Goal: Navigation & Orientation: Understand site structure

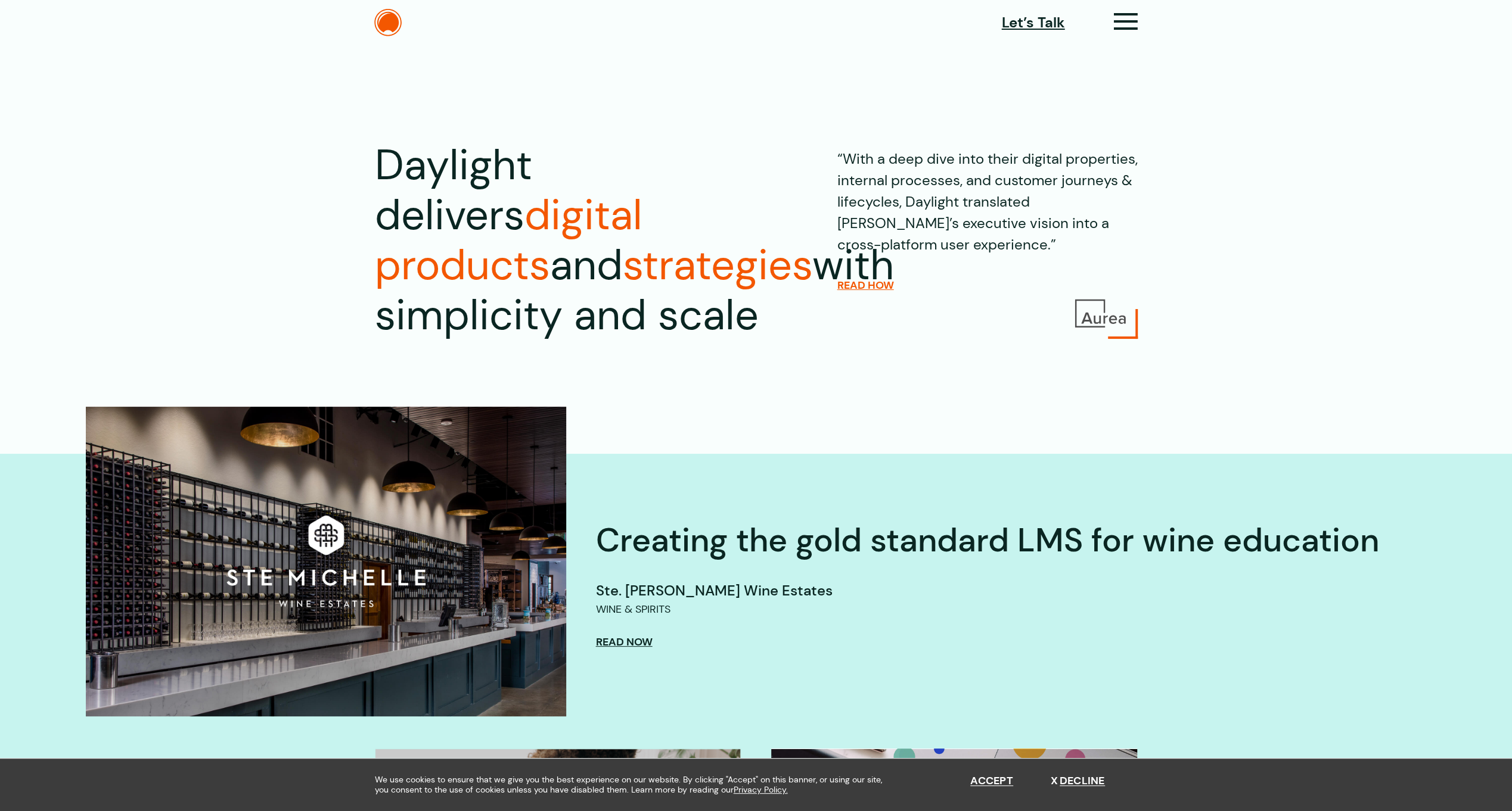
click at [1112, 22] on div "Let’s Talk" at bounding box center [1069, 22] width 136 height 24
click at [1134, 26] on icon at bounding box center [1126, 26] width 24 height 13
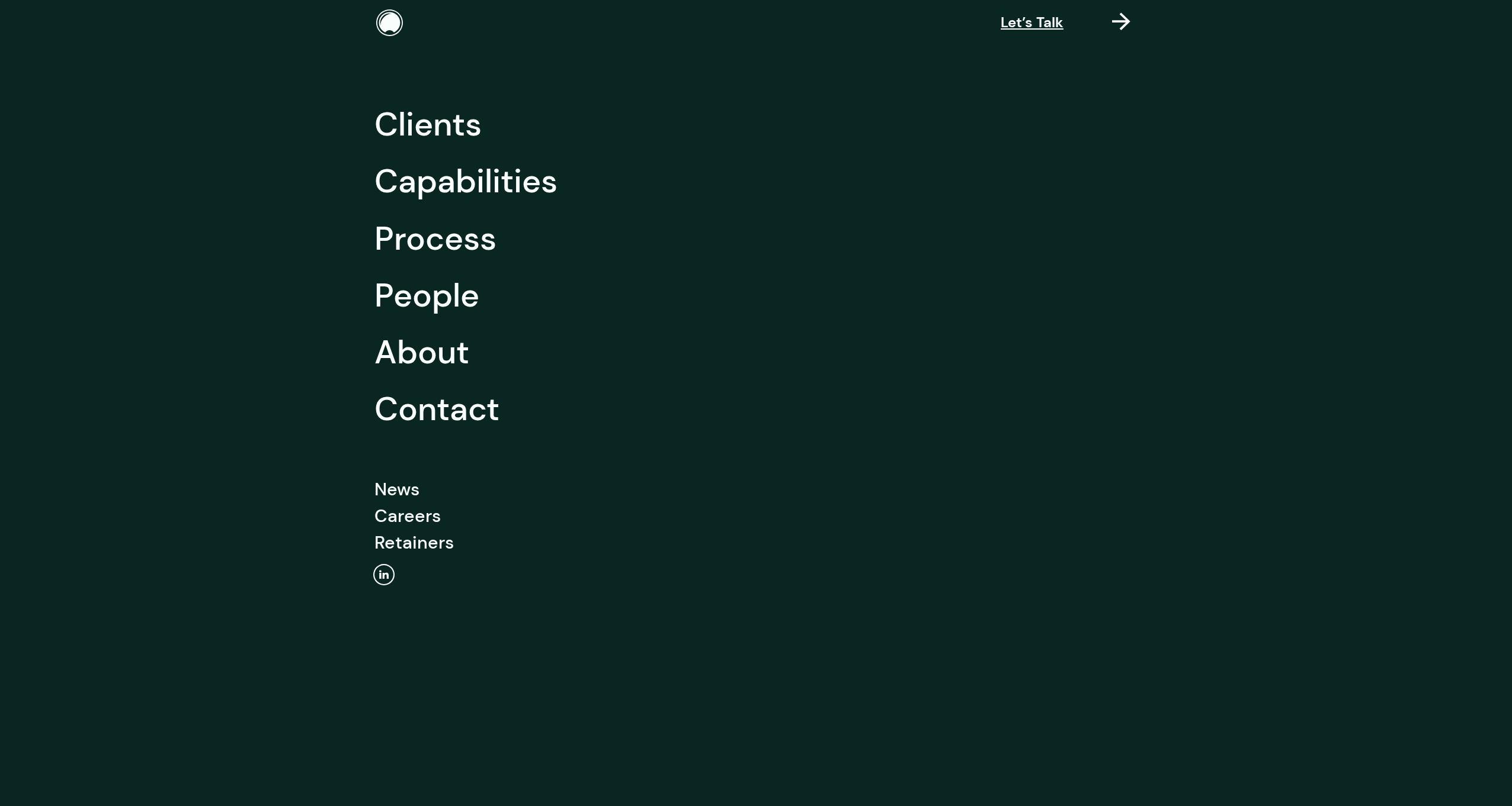
click at [436, 128] on link "Clients" at bounding box center [428, 124] width 107 height 57
click at [503, 186] on link "Capabilities" at bounding box center [466, 181] width 183 height 57
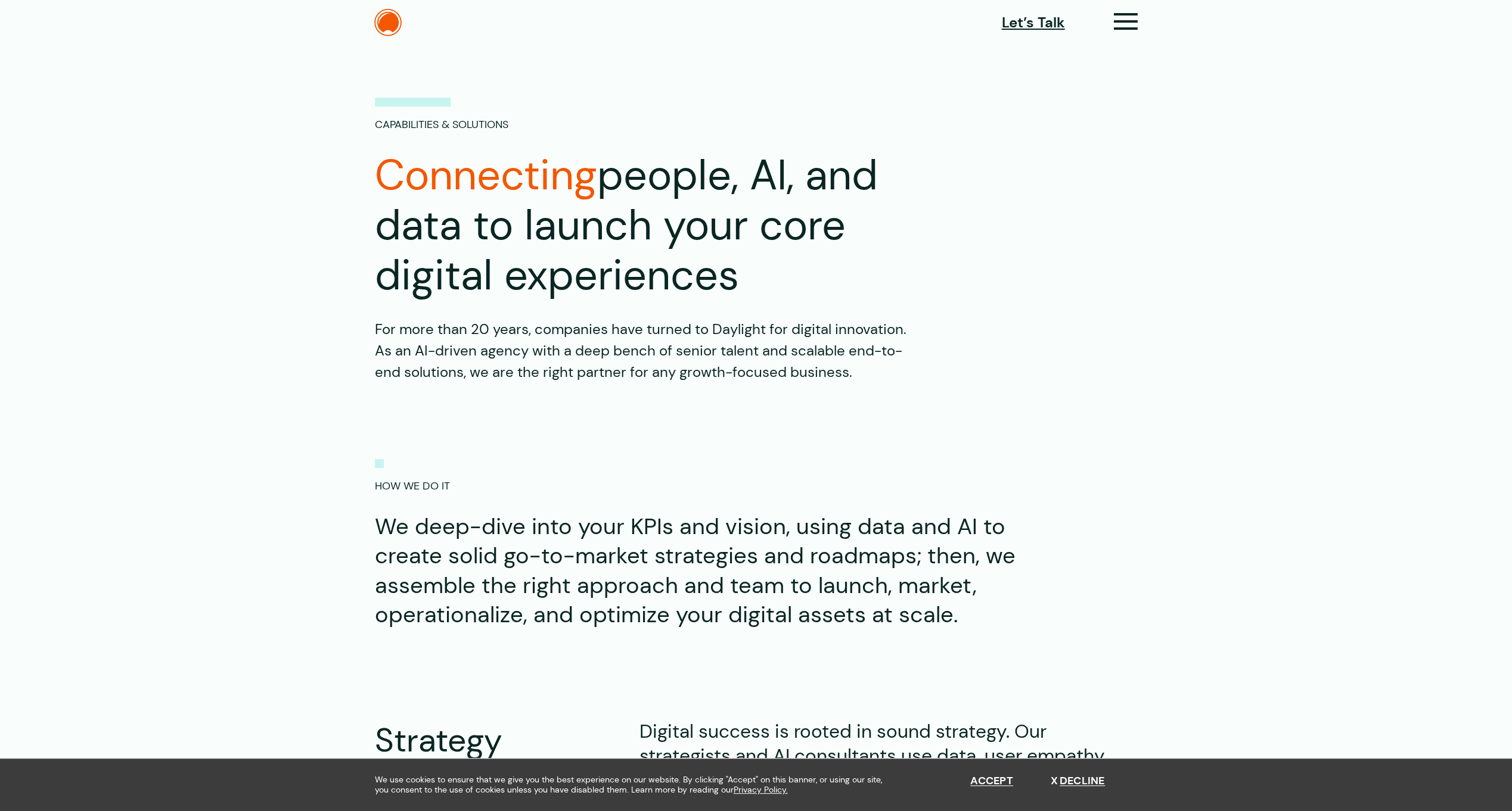
click at [1123, 23] on icon at bounding box center [1126, 26] width 24 height 13
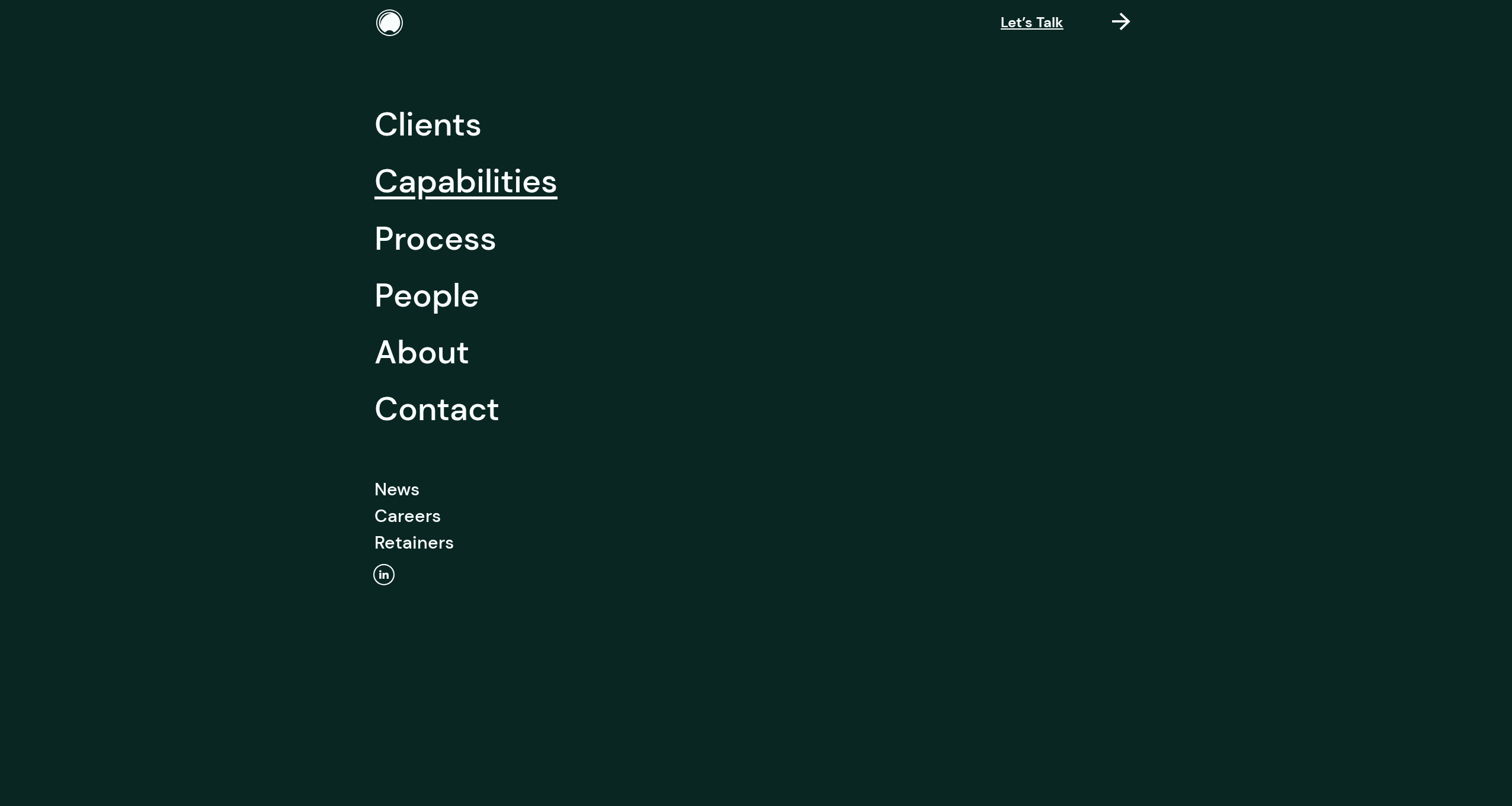
click at [429, 245] on link "Process" at bounding box center [436, 238] width 122 height 57
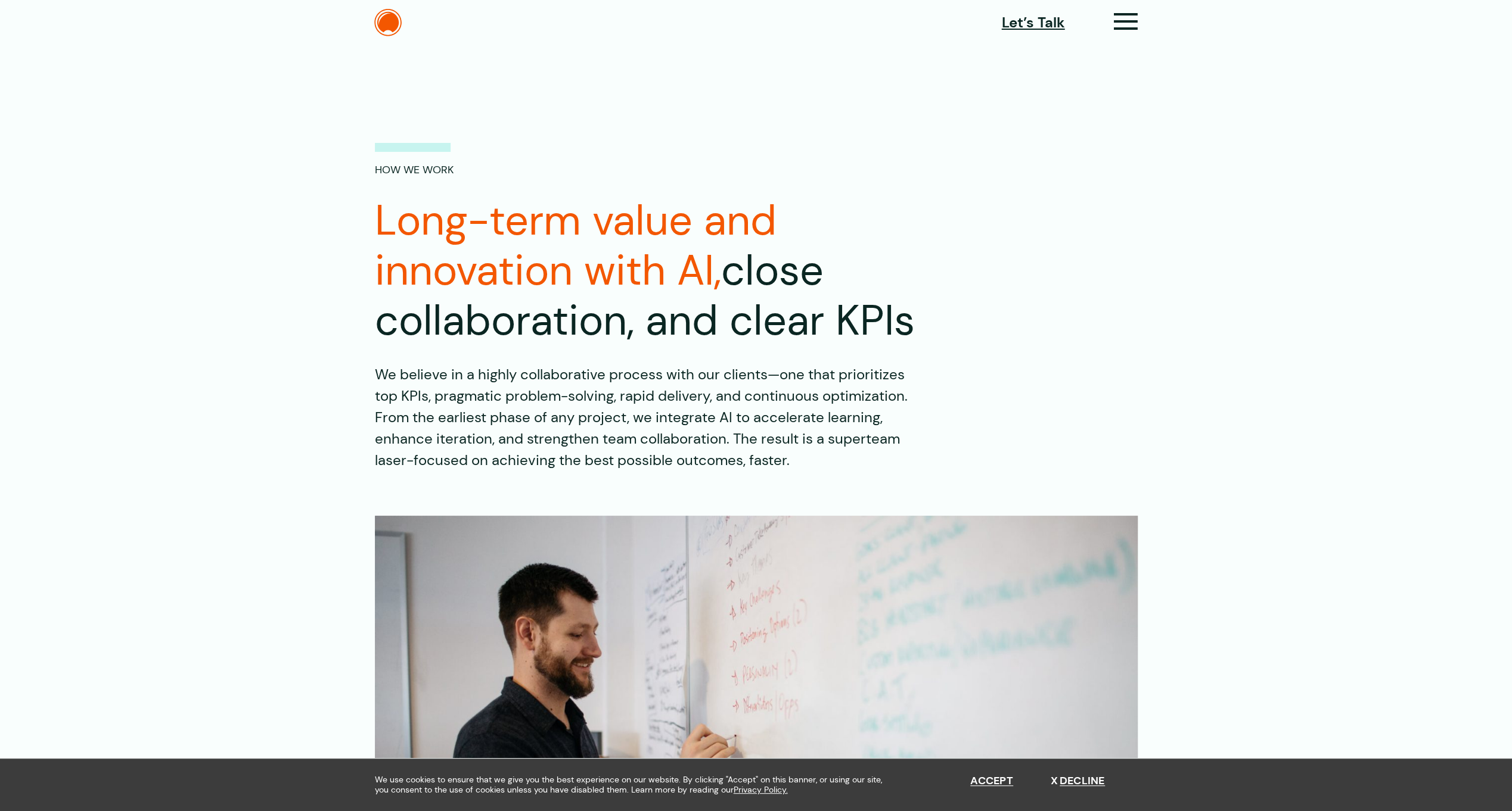
click at [387, 10] on img at bounding box center [388, 22] width 27 height 27
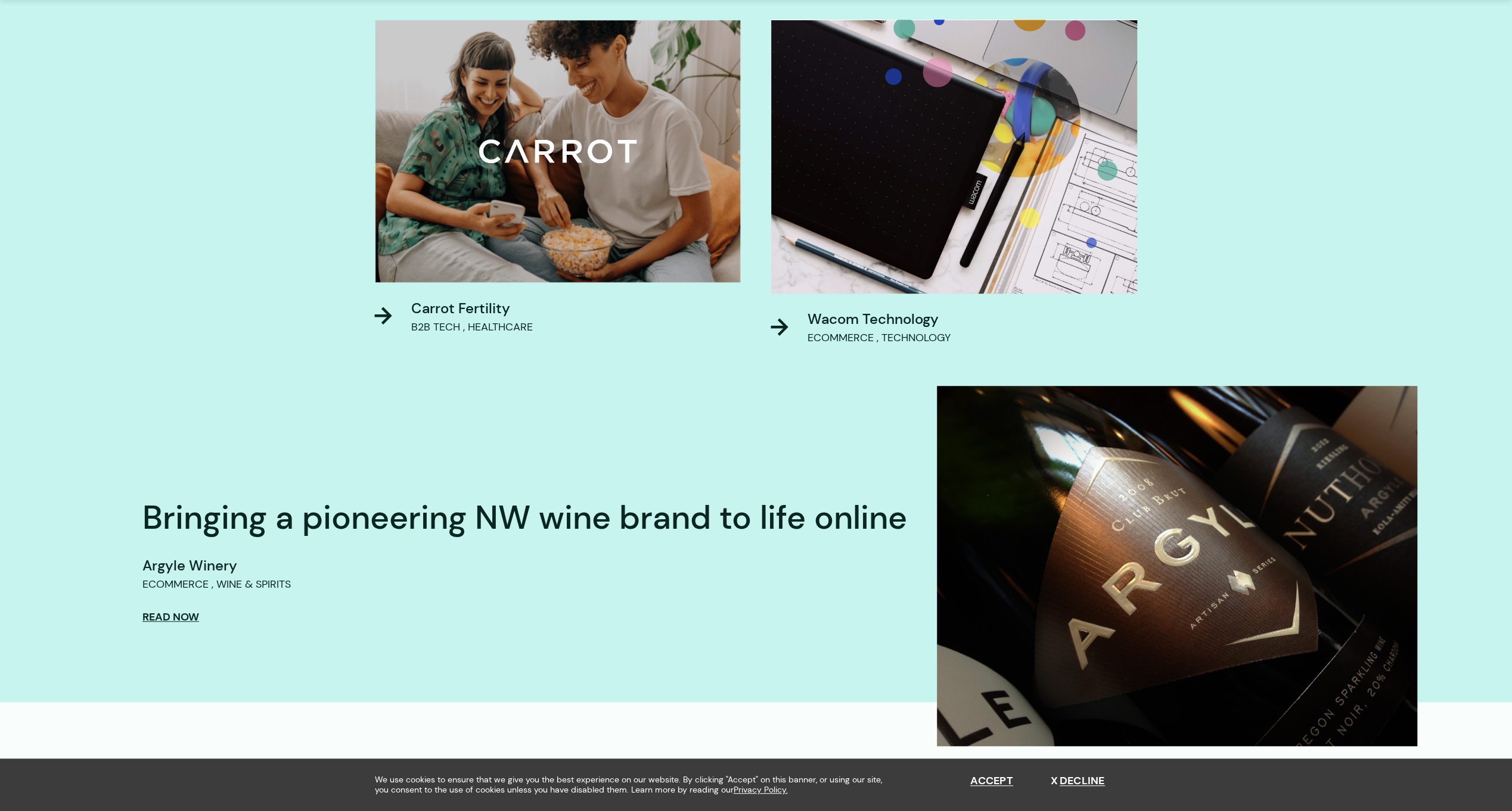
scroll to position [775, 0]
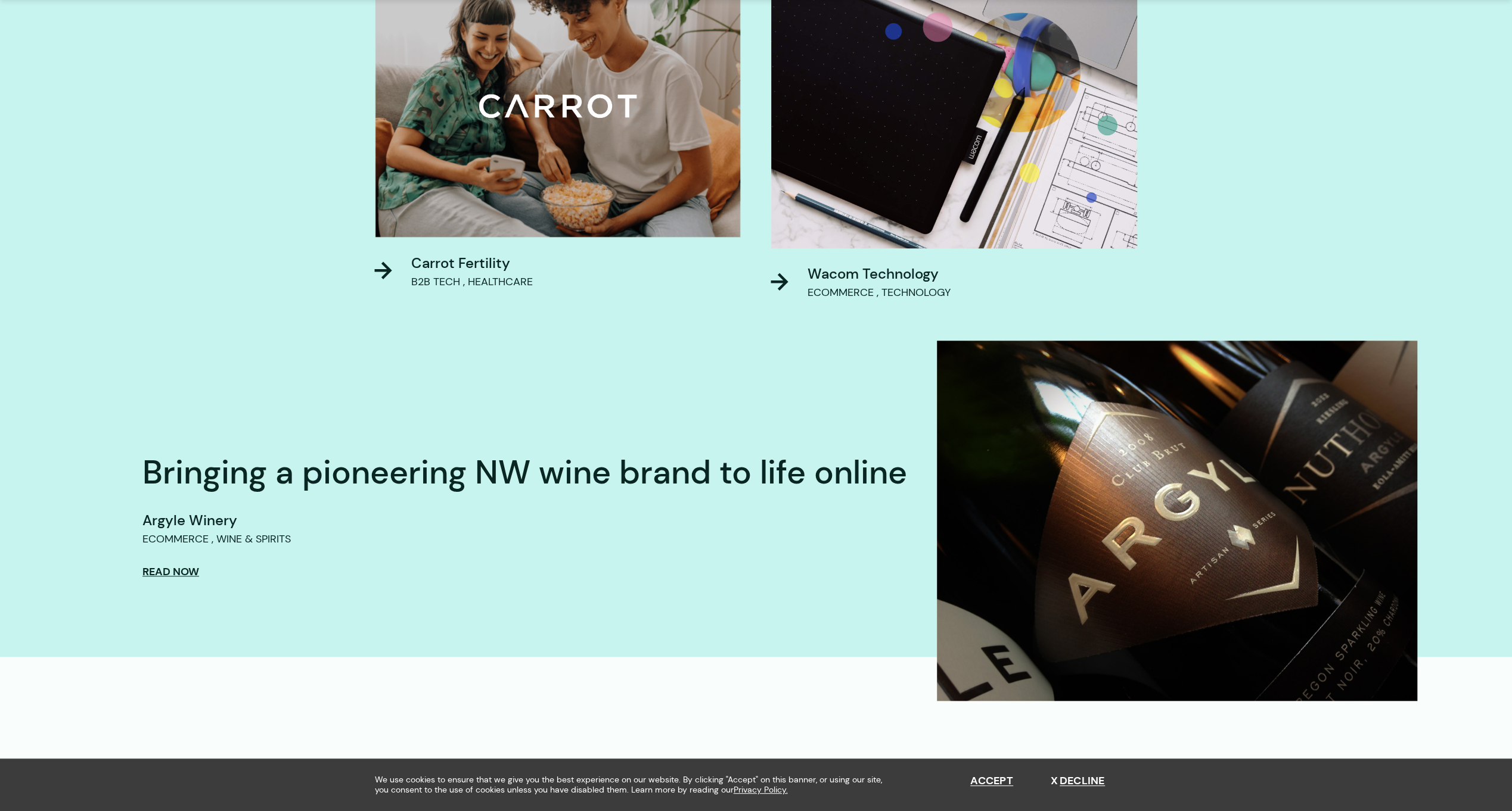
click at [882, 271] on div "Wacom Technology" at bounding box center [879, 274] width 143 height 21
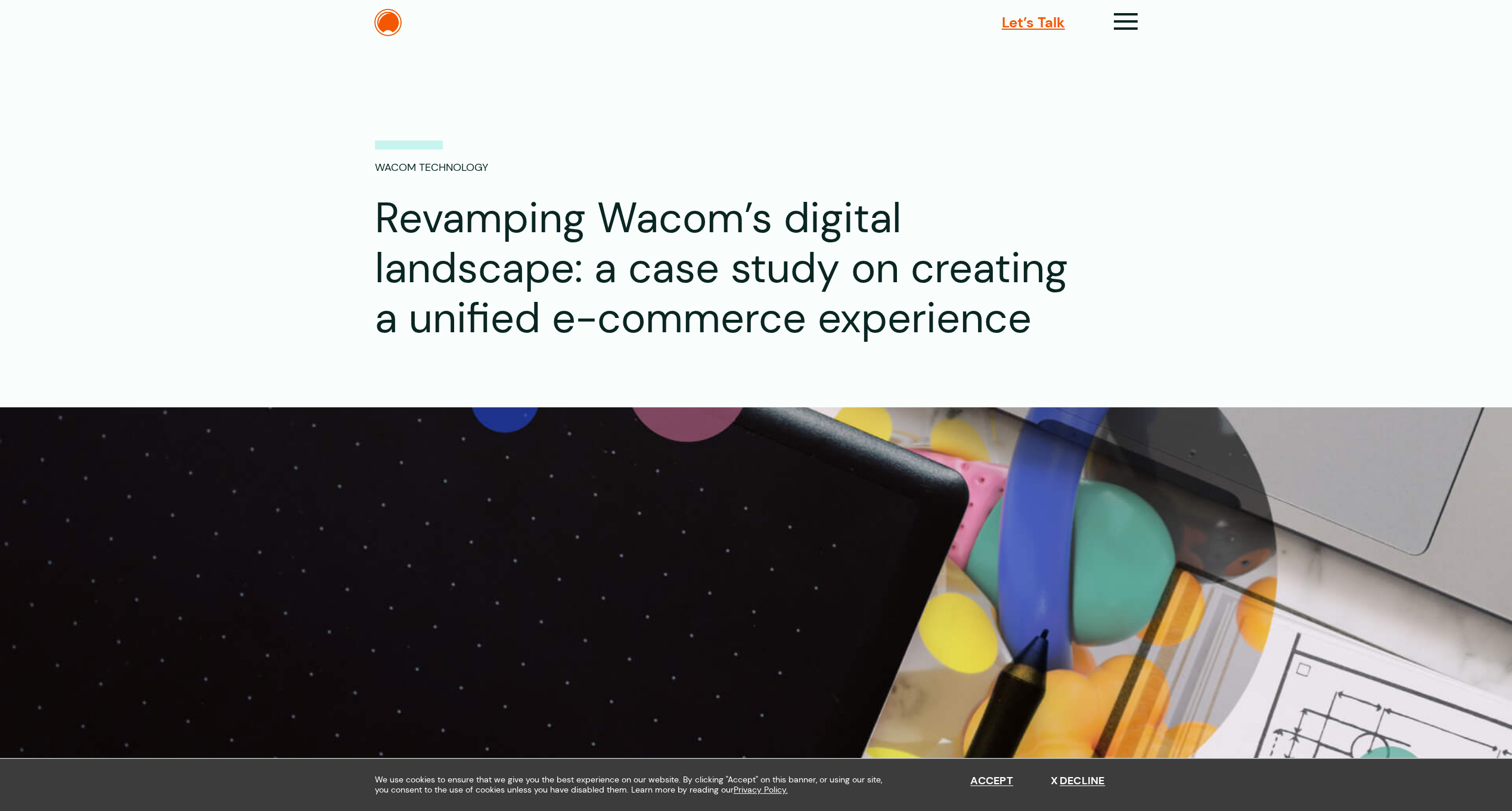
click at [1063, 25] on span "Let’s Talk" at bounding box center [1033, 22] width 63 height 21
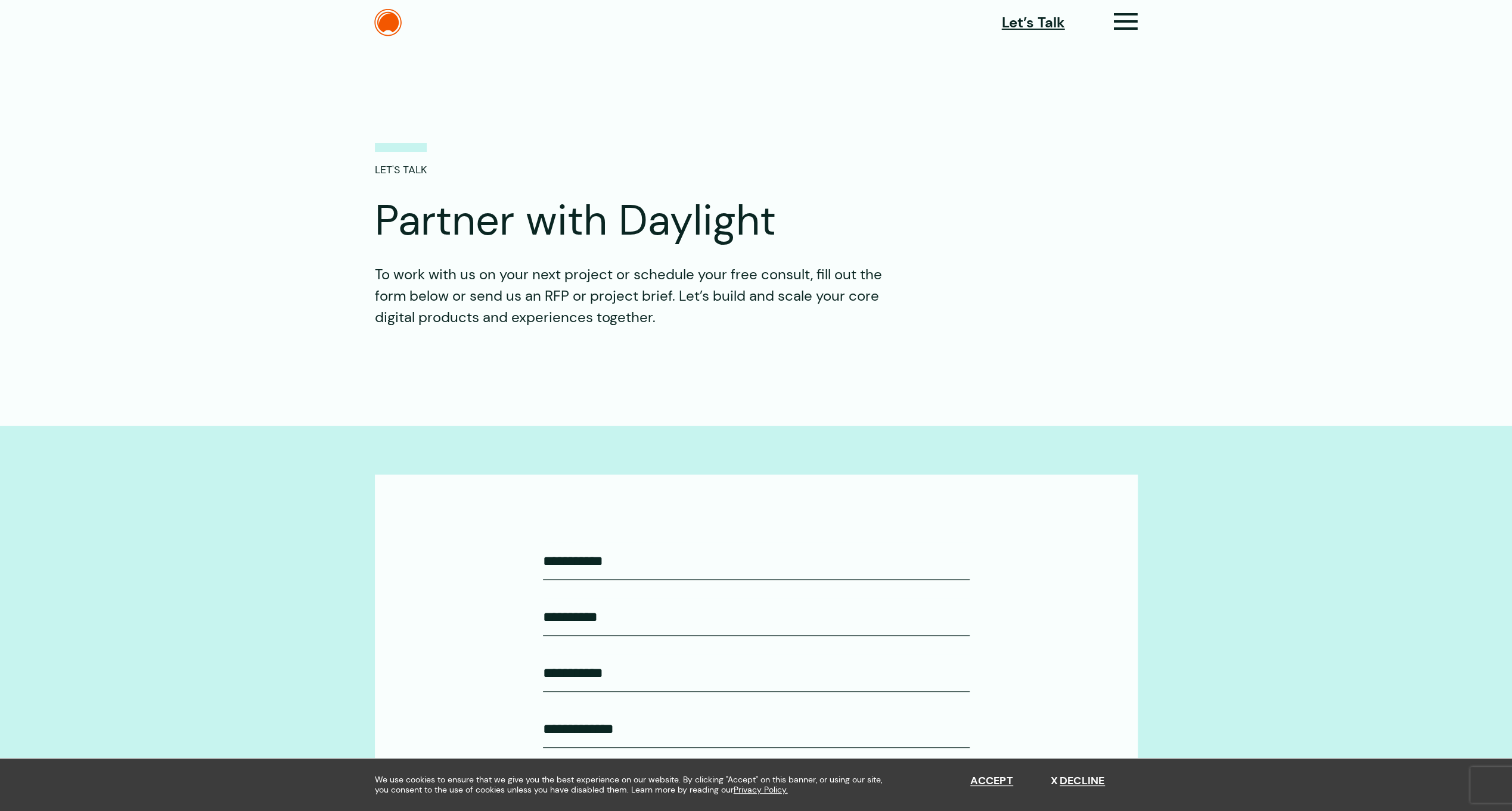
click at [399, 22] on img at bounding box center [388, 22] width 27 height 27
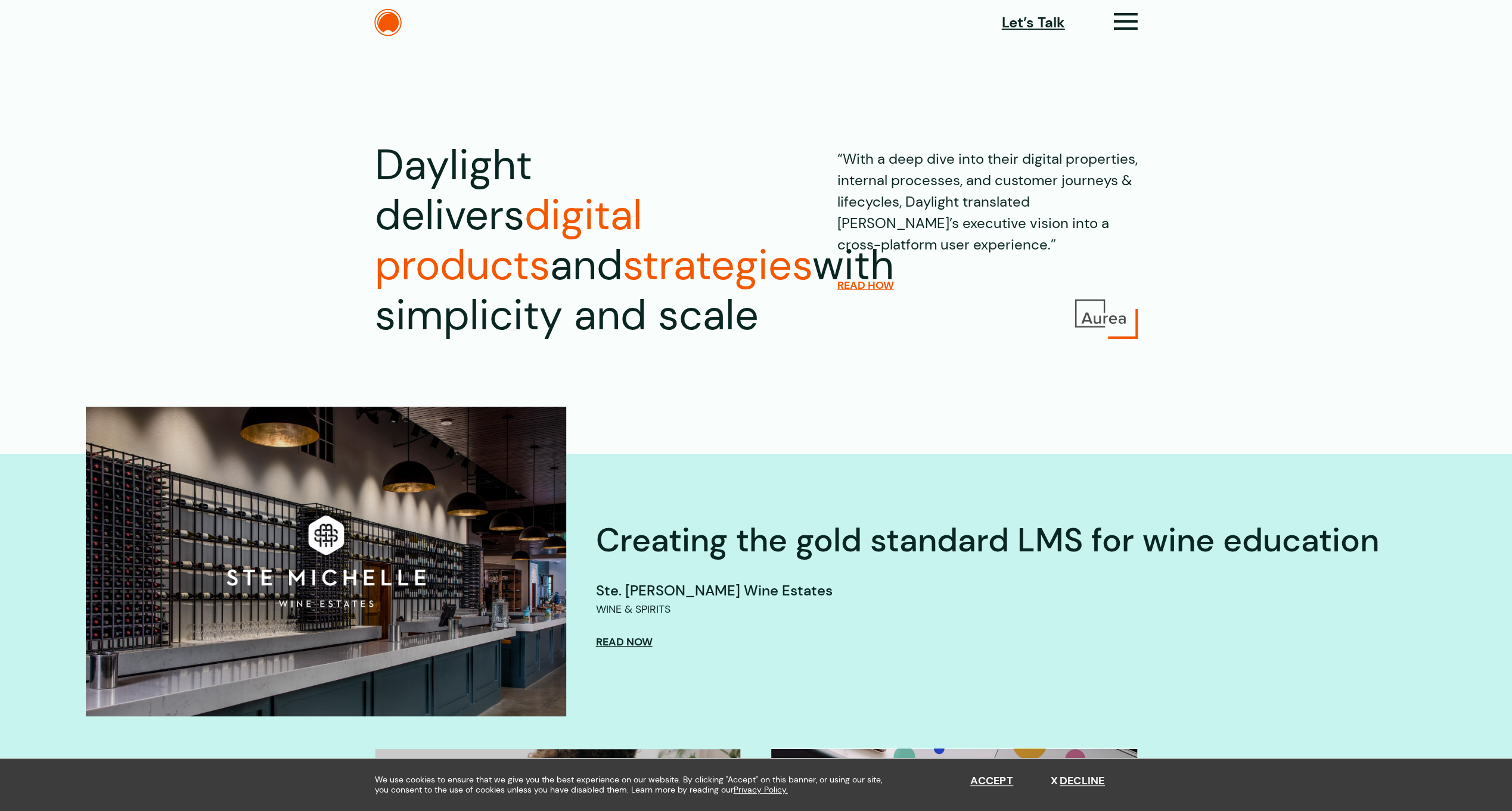
click at [1128, 22] on icon at bounding box center [1126, 26] width 24 height 13
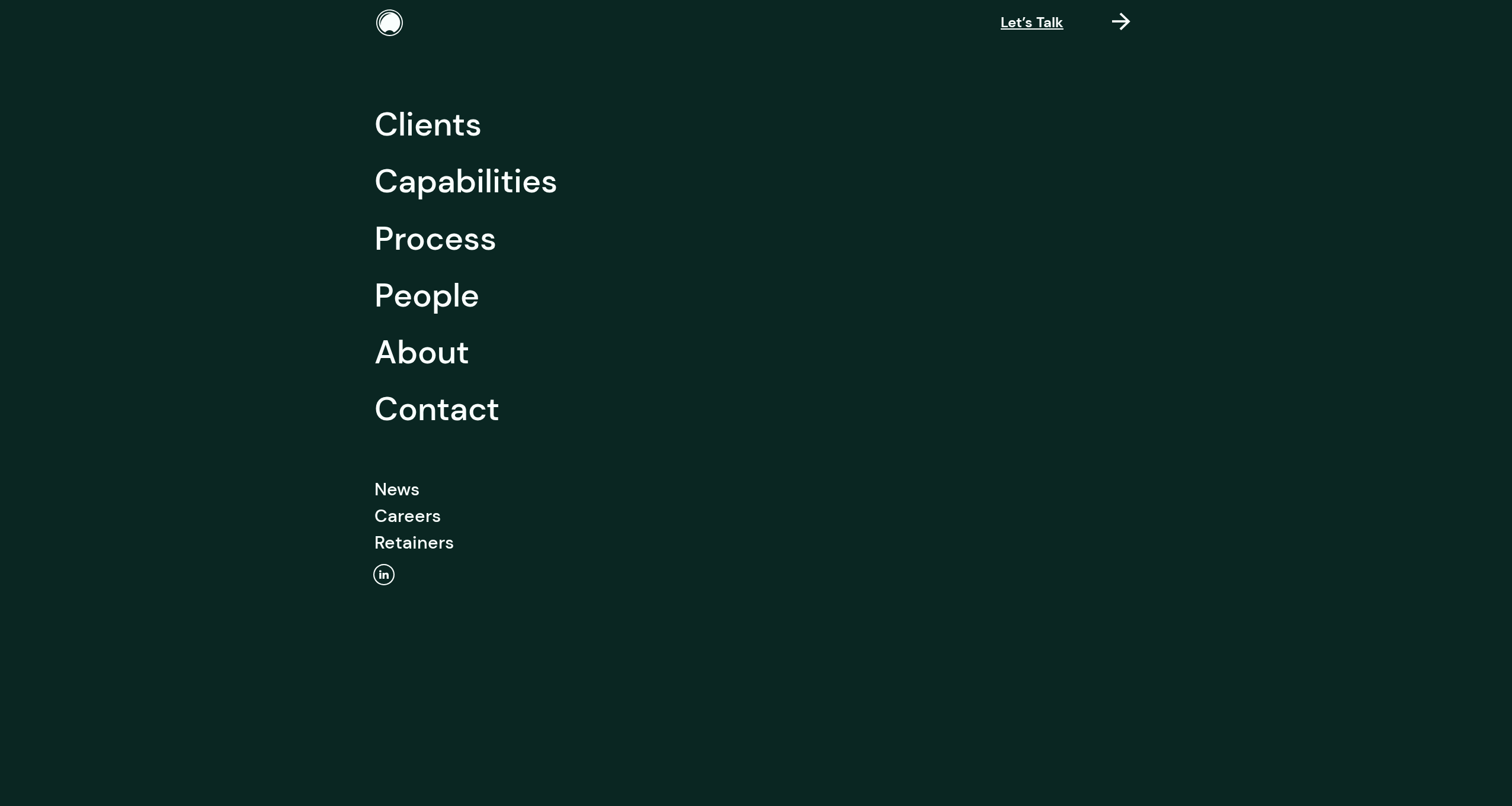
click at [437, 407] on link "Contact" at bounding box center [437, 409] width 125 height 57
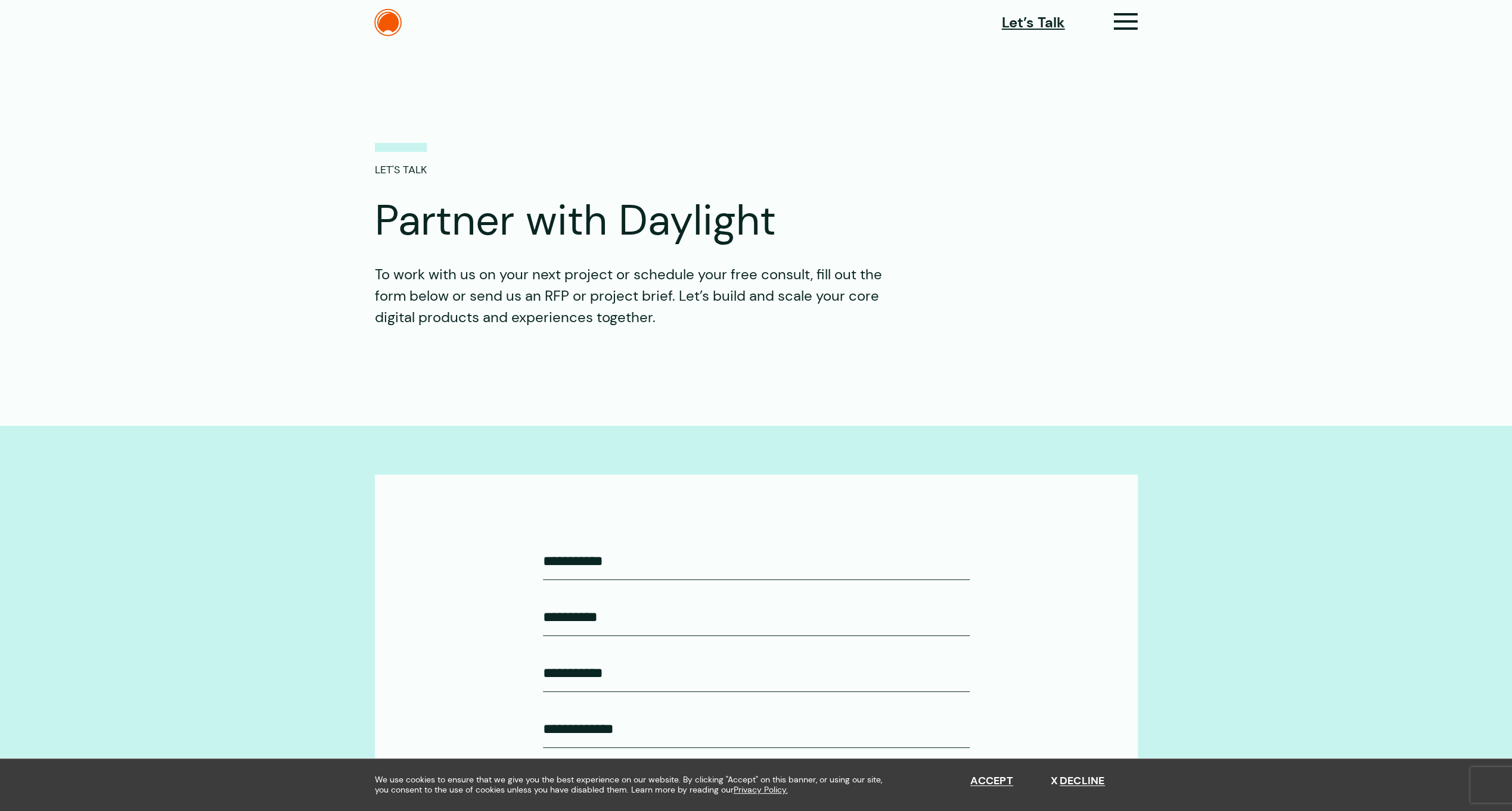
click at [1121, 20] on icon at bounding box center [1126, 26] width 24 height 13
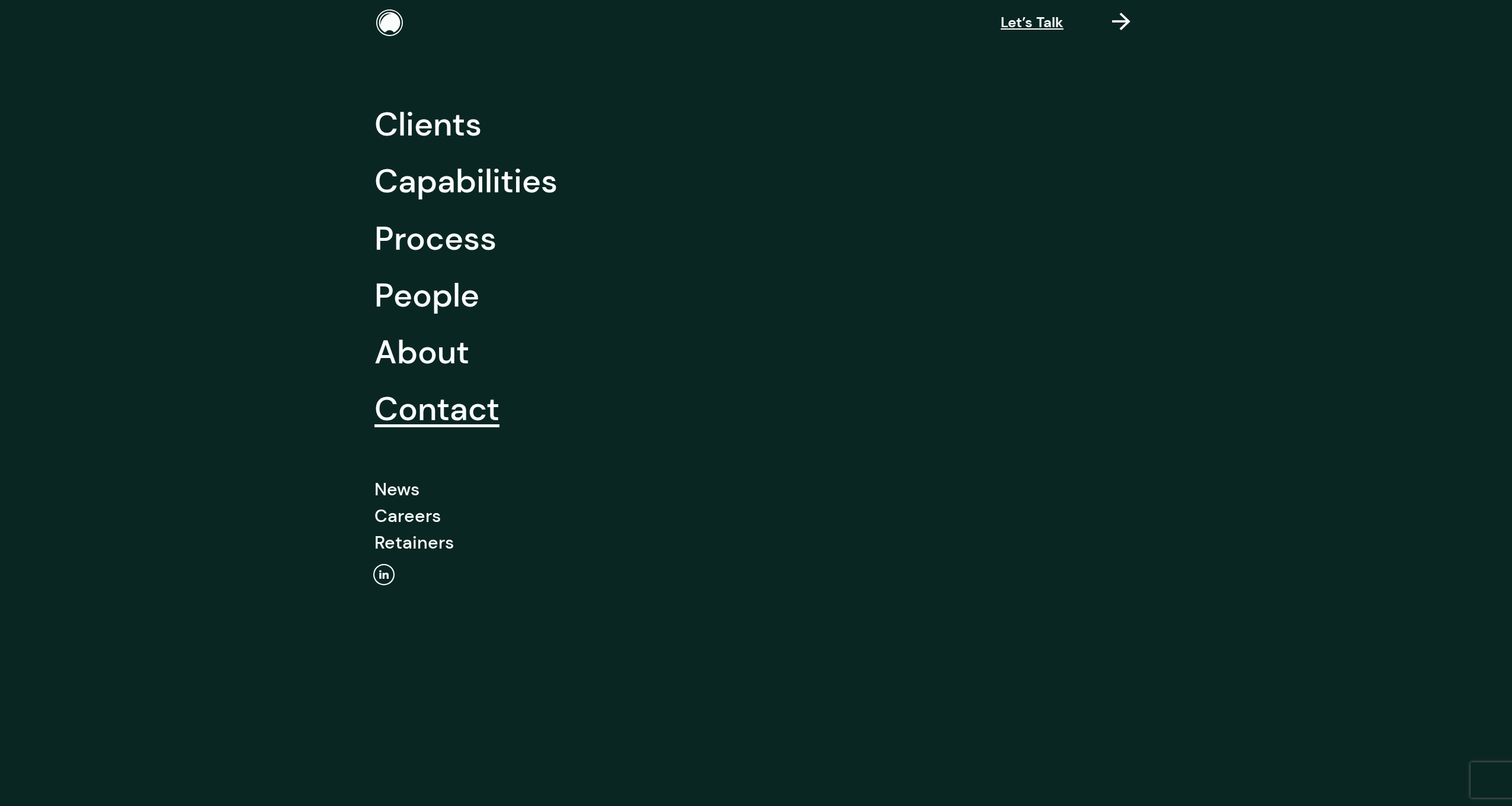
click at [433, 349] on link "About" at bounding box center [422, 352] width 95 height 57
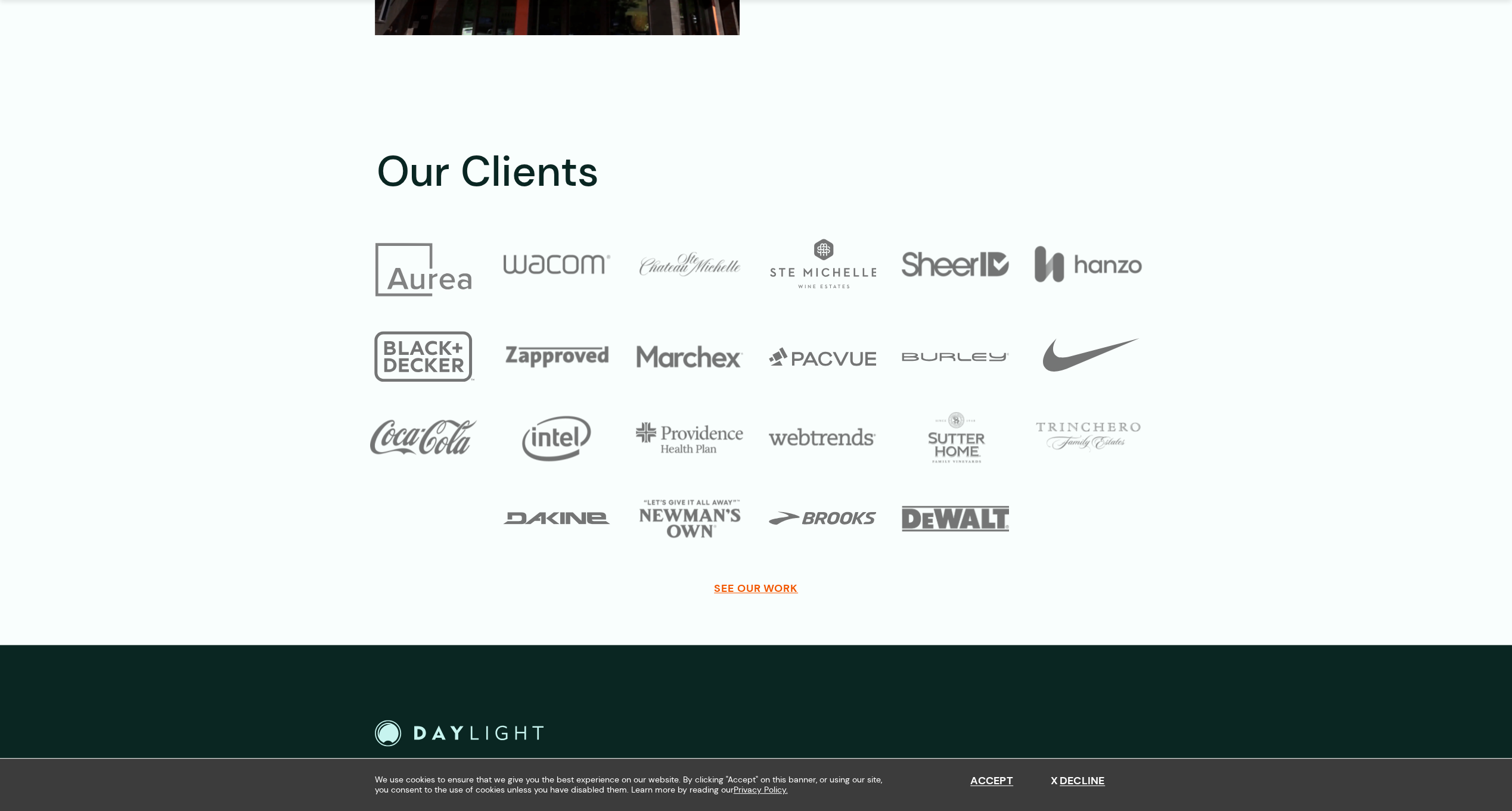
scroll to position [5753, 0]
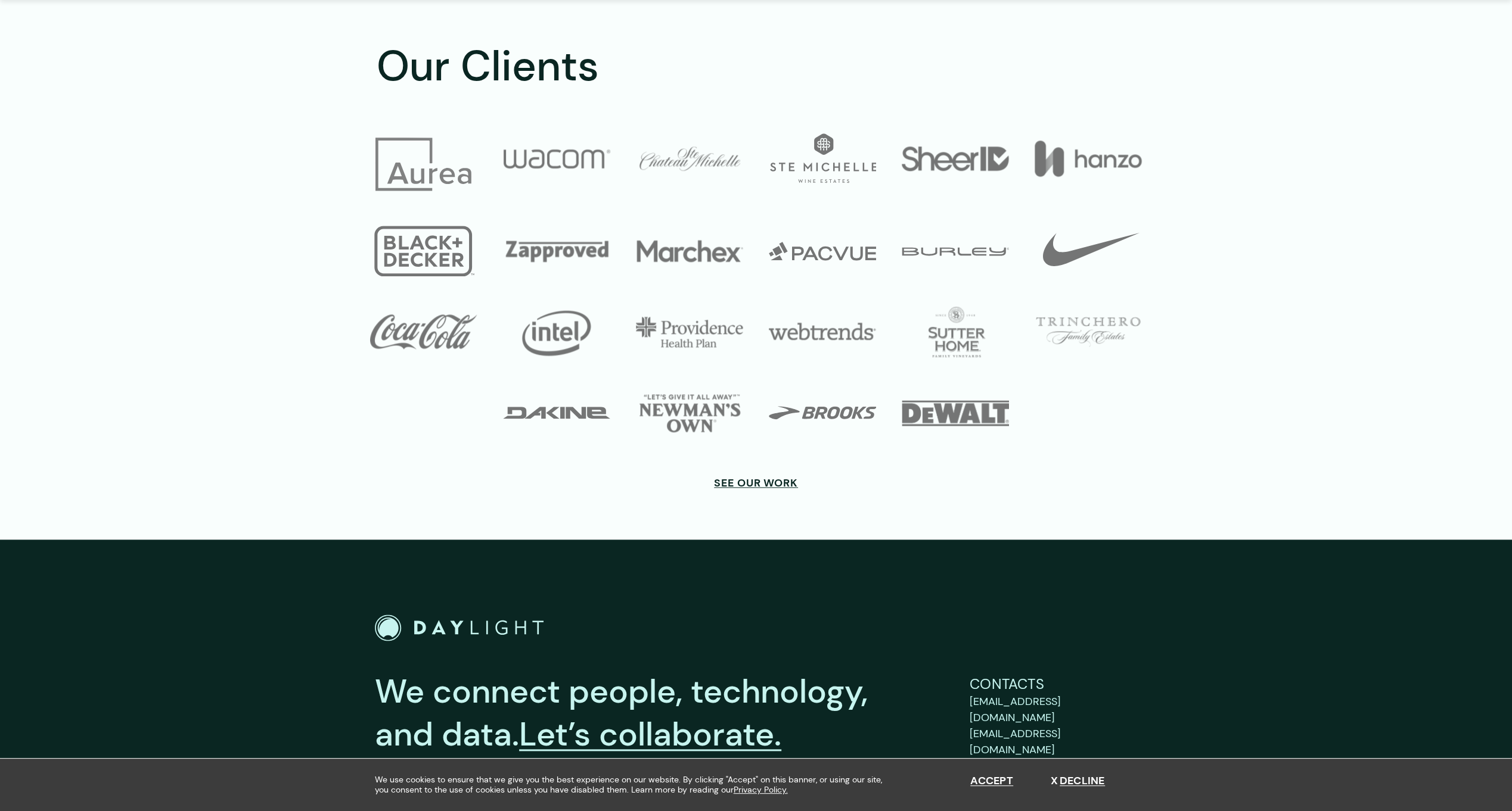
click at [769, 477] on span "See Our Work" at bounding box center [756, 483] width 84 height 13
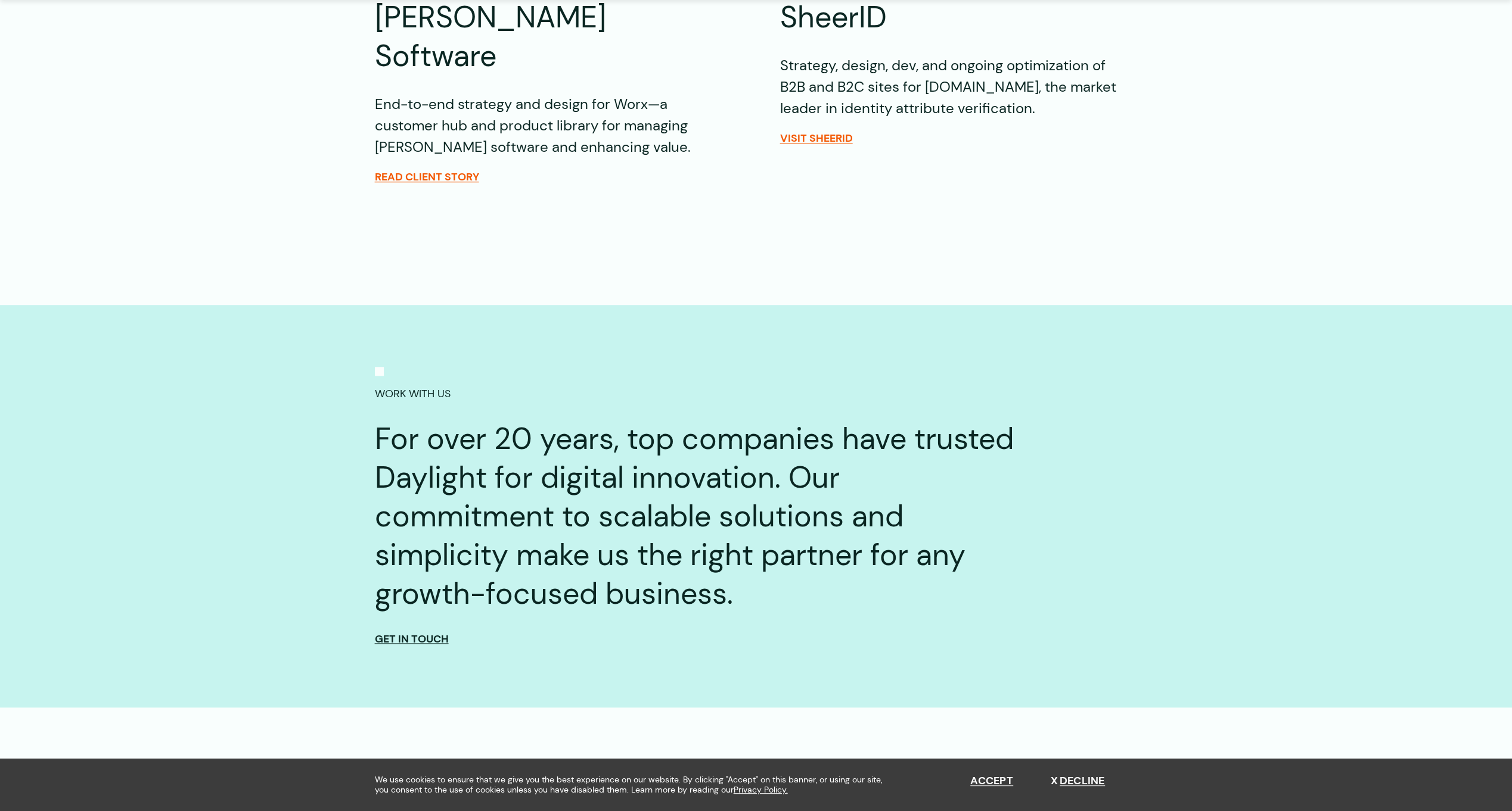
scroll to position [1013, 0]
